Goal: Information Seeking & Learning: Learn about a topic

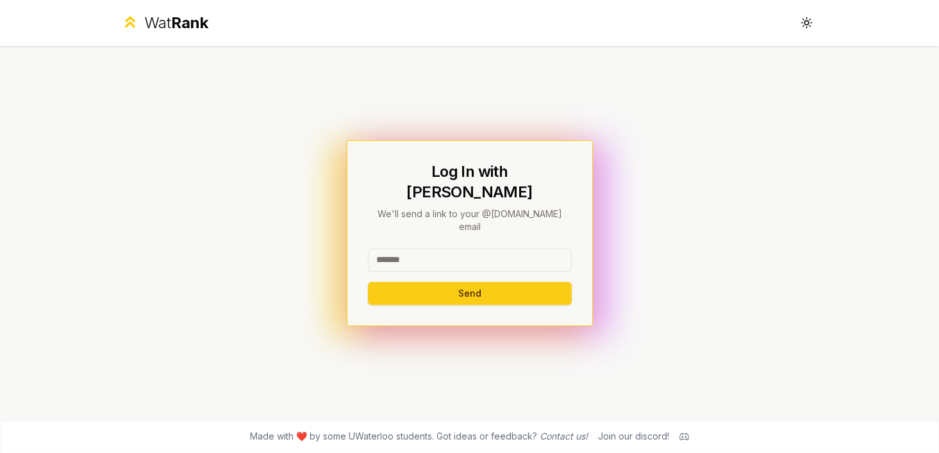
click at [399, 249] on input at bounding box center [470, 260] width 204 height 23
type input "*"
type input "********"
click at [481, 282] on button "Send" at bounding box center [470, 293] width 204 height 23
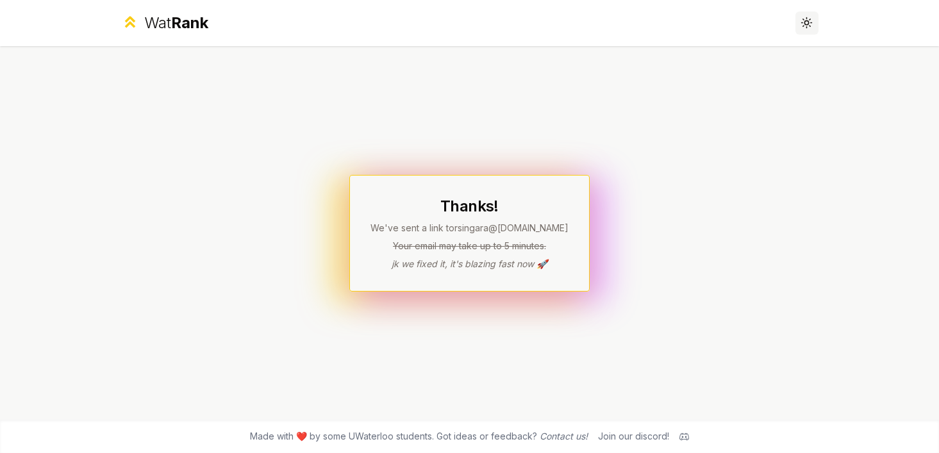
click at [812, 17] on button "Toggle theme" at bounding box center [807, 23] width 23 height 23
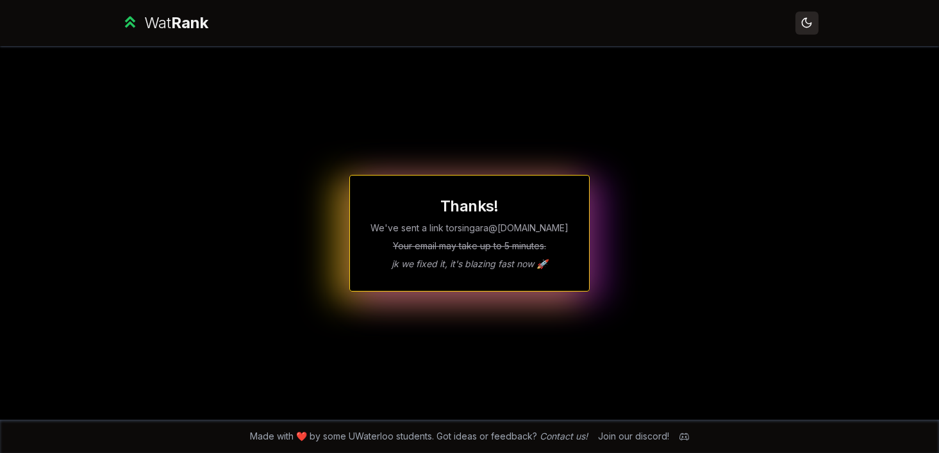
click at [812, 17] on icon at bounding box center [807, 23] width 12 height 12
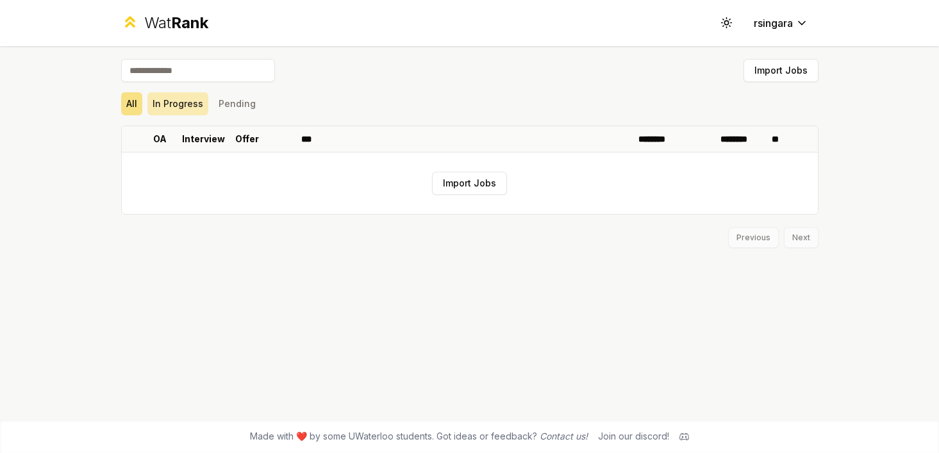
click at [178, 101] on button "In Progress" at bounding box center [177, 103] width 61 height 23
click at [215, 102] on button "Pending" at bounding box center [237, 103] width 47 height 23
click at [131, 104] on button "All" at bounding box center [131, 103] width 21 height 23
click at [185, 111] on button "In Progress" at bounding box center [177, 103] width 61 height 23
click at [229, 103] on button "Pending" at bounding box center [237, 103] width 47 height 23
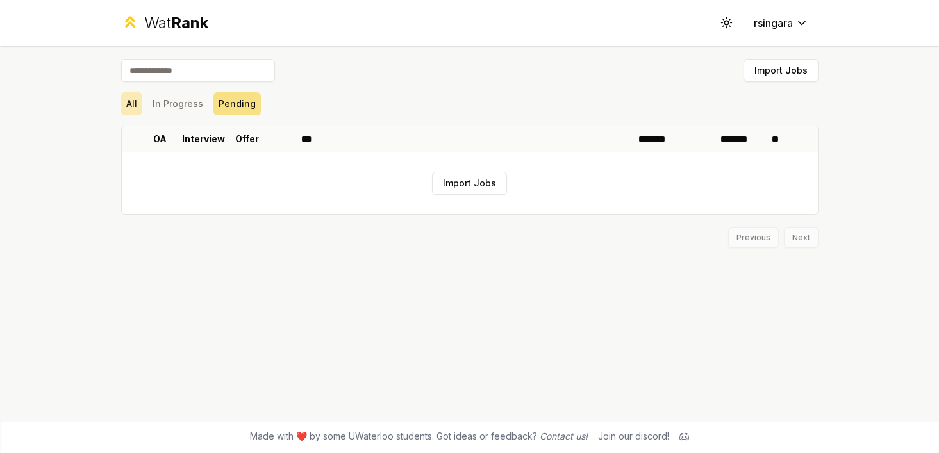
click at [129, 105] on button "All" at bounding box center [131, 103] width 21 height 23
click at [787, 64] on button "Import Jobs" at bounding box center [781, 70] width 75 height 23
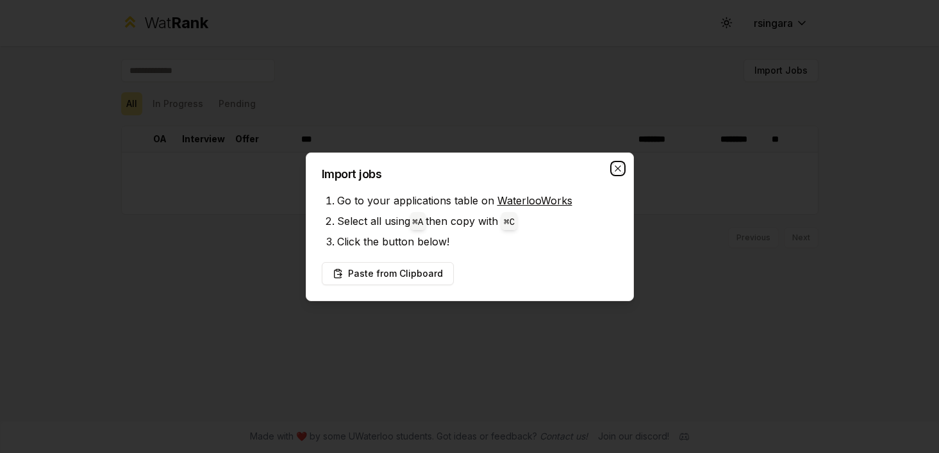
click at [622, 165] on icon "button" at bounding box center [618, 169] width 10 height 10
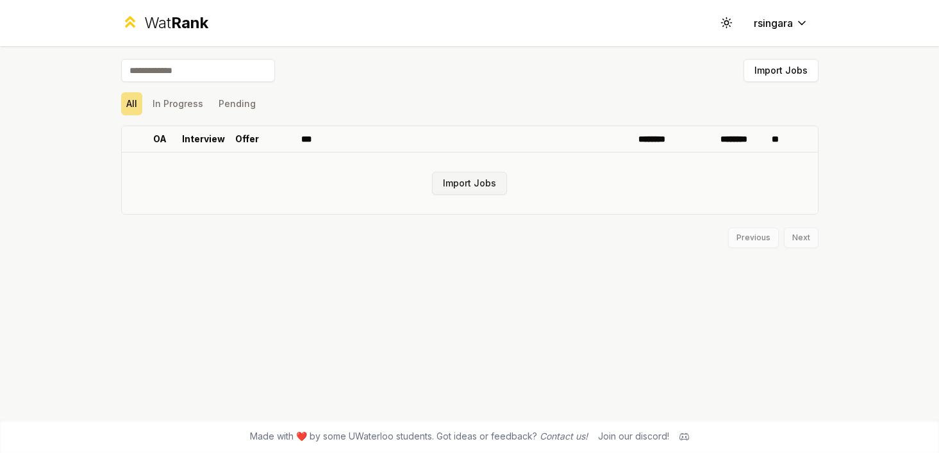
click at [482, 178] on button "Import Jobs" at bounding box center [469, 183] width 75 height 23
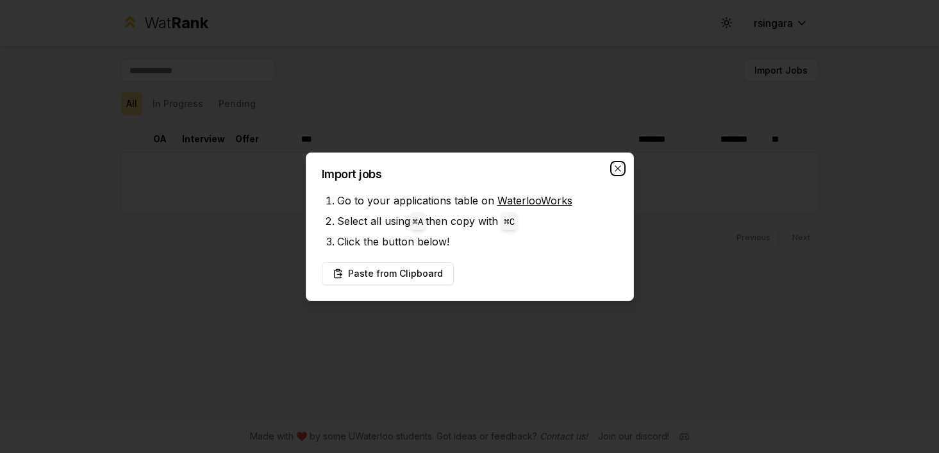
click at [619, 170] on icon "button" at bounding box center [618, 168] width 6 height 6
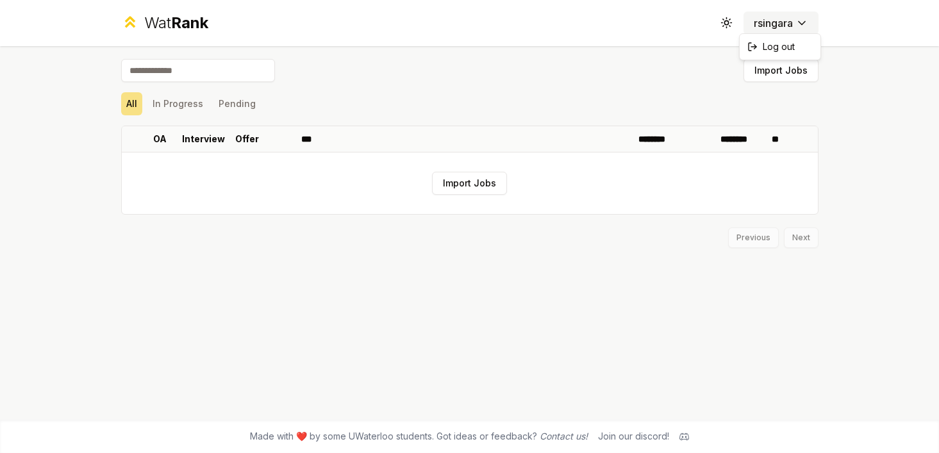
click at [787, 16] on html "Wat Rank Toggle theme rsingara Import Jobs All In Progress Pending OA Interview…" at bounding box center [469, 226] width 939 height 453
click at [788, 21] on html "Wat Rank Toggle theme rsingara Import Jobs All In Progress Pending OA Interview…" at bounding box center [469, 226] width 939 height 453
click at [184, 18] on span "Rank" at bounding box center [189, 22] width 37 height 19
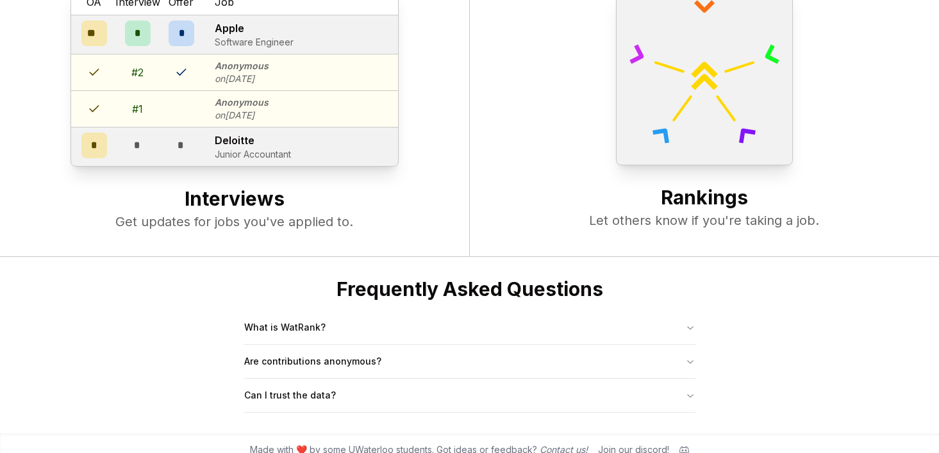
scroll to position [494, 0]
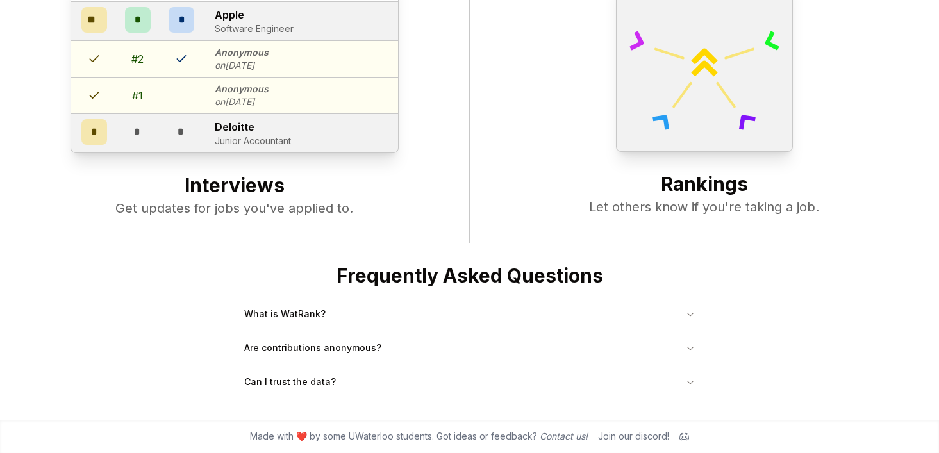
click at [390, 313] on button "What is WatRank?" at bounding box center [469, 314] width 451 height 33
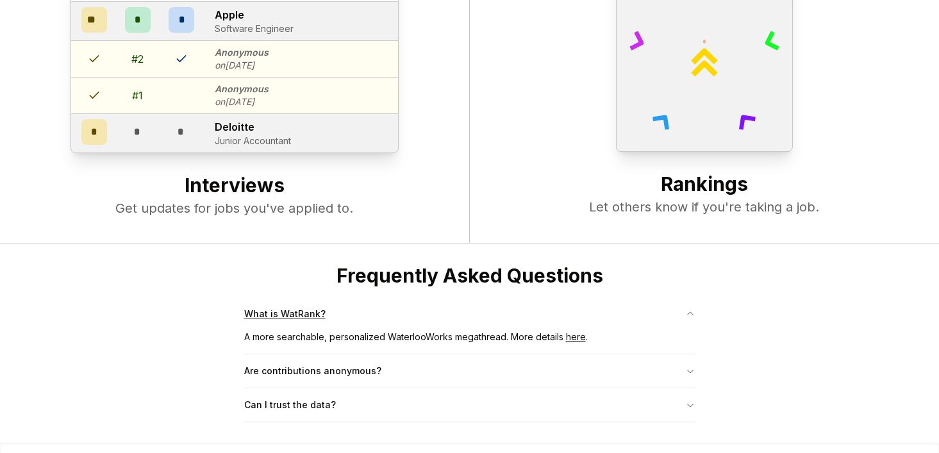
click at [390, 313] on button "What is WatRank?" at bounding box center [469, 314] width 451 height 33
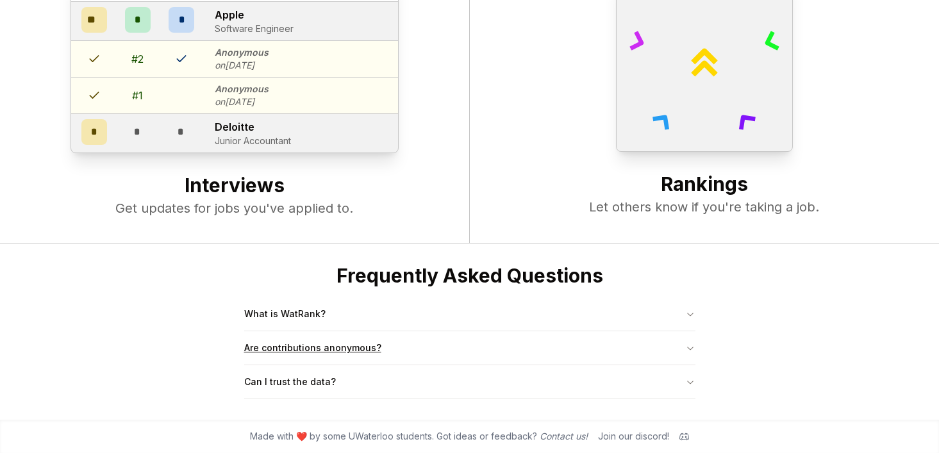
click at [397, 341] on button "Are contributions anonymous?" at bounding box center [469, 347] width 451 height 33
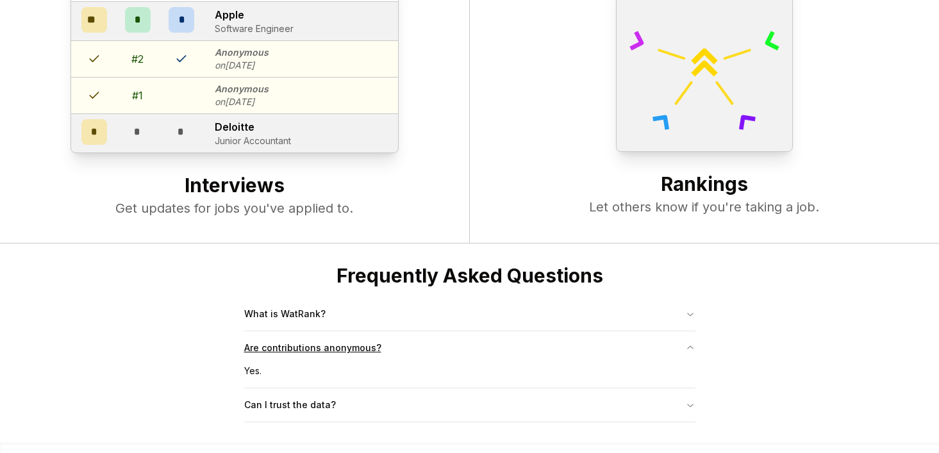
click at [400, 350] on button "Are contributions anonymous?" at bounding box center [469, 347] width 451 height 33
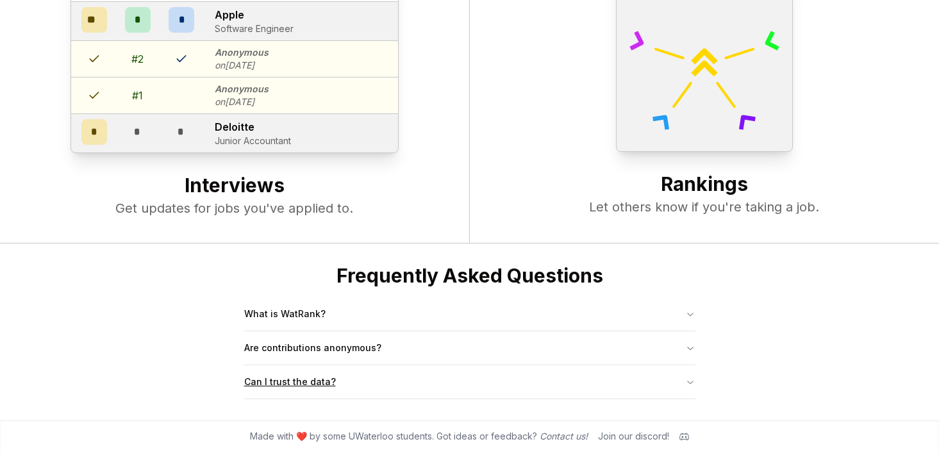
click at [392, 378] on button "Can I trust the data?" at bounding box center [469, 381] width 451 height 33
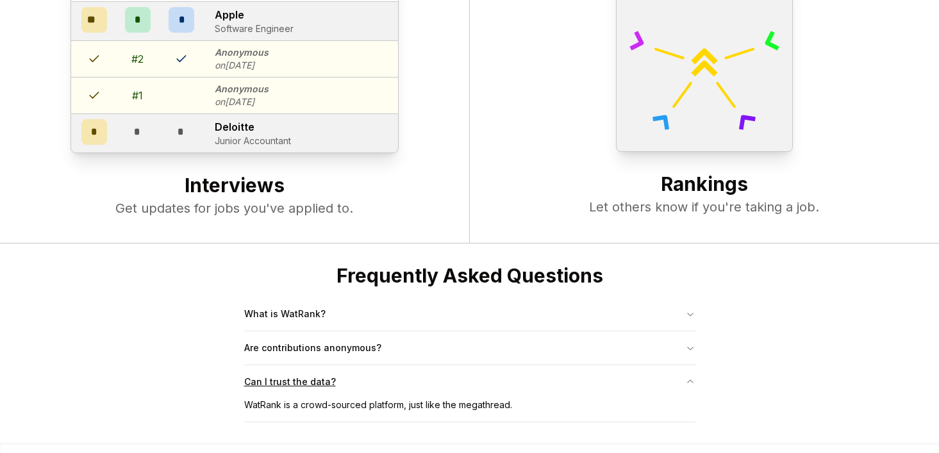
click at [392, 378] on button "Can I trust the data?" at bounding box center [469, 381] width 451 height 33
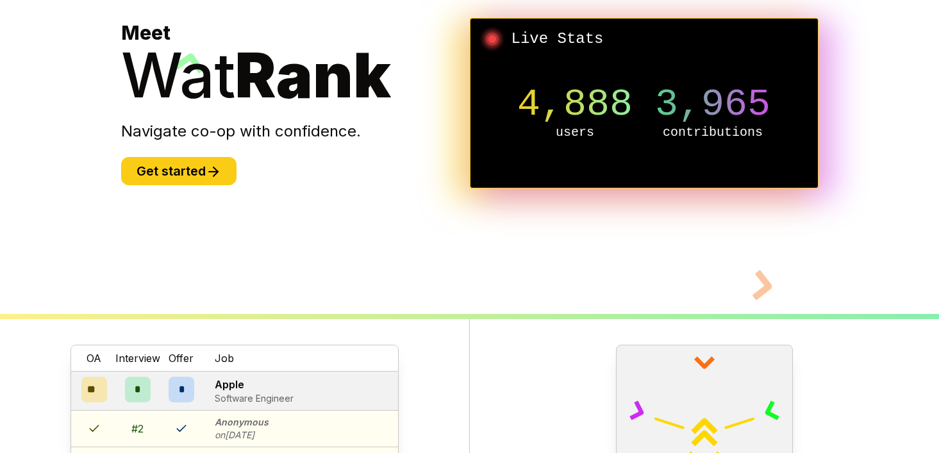
scroll to position [0, 0]
